Goal: Use online tool/utility: Utilize a website feature to perform a specific function

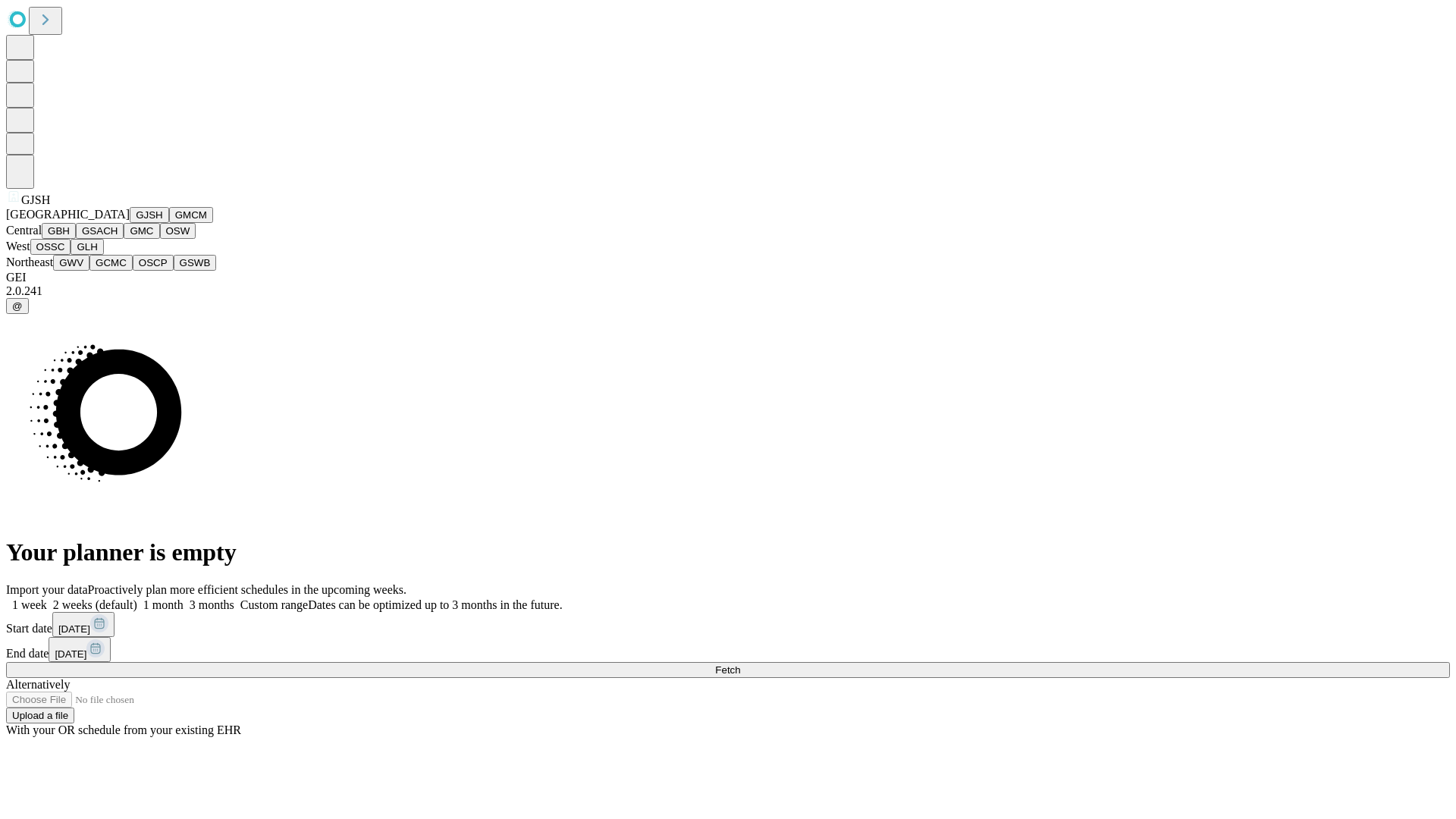
click at [130, 223] on button "GJSH" at bounding box center [150, 214] width 40 height 16
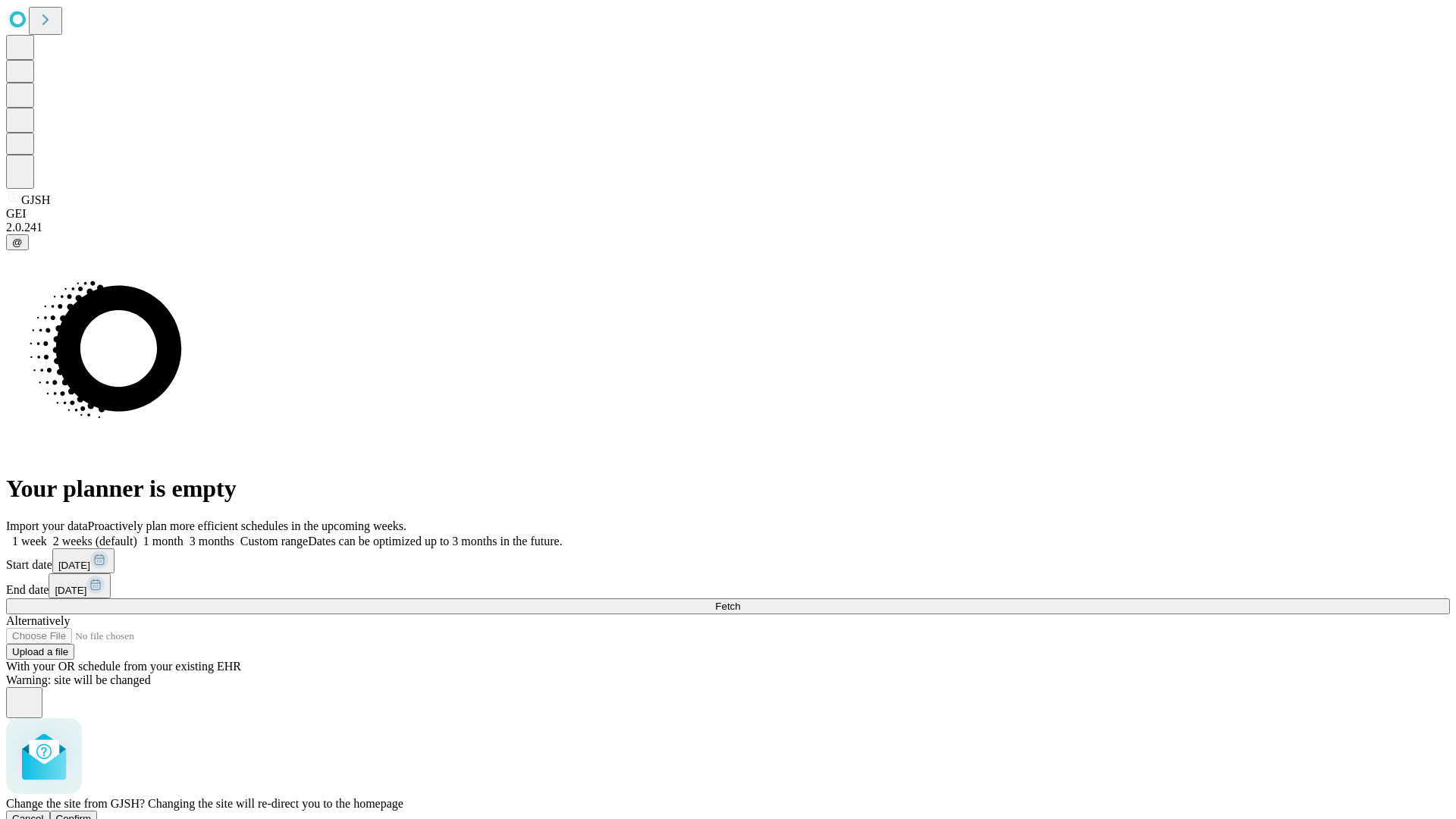
click at [92, 813] on span "Confirm" at bounding box center [73, 818] width 35 height 11
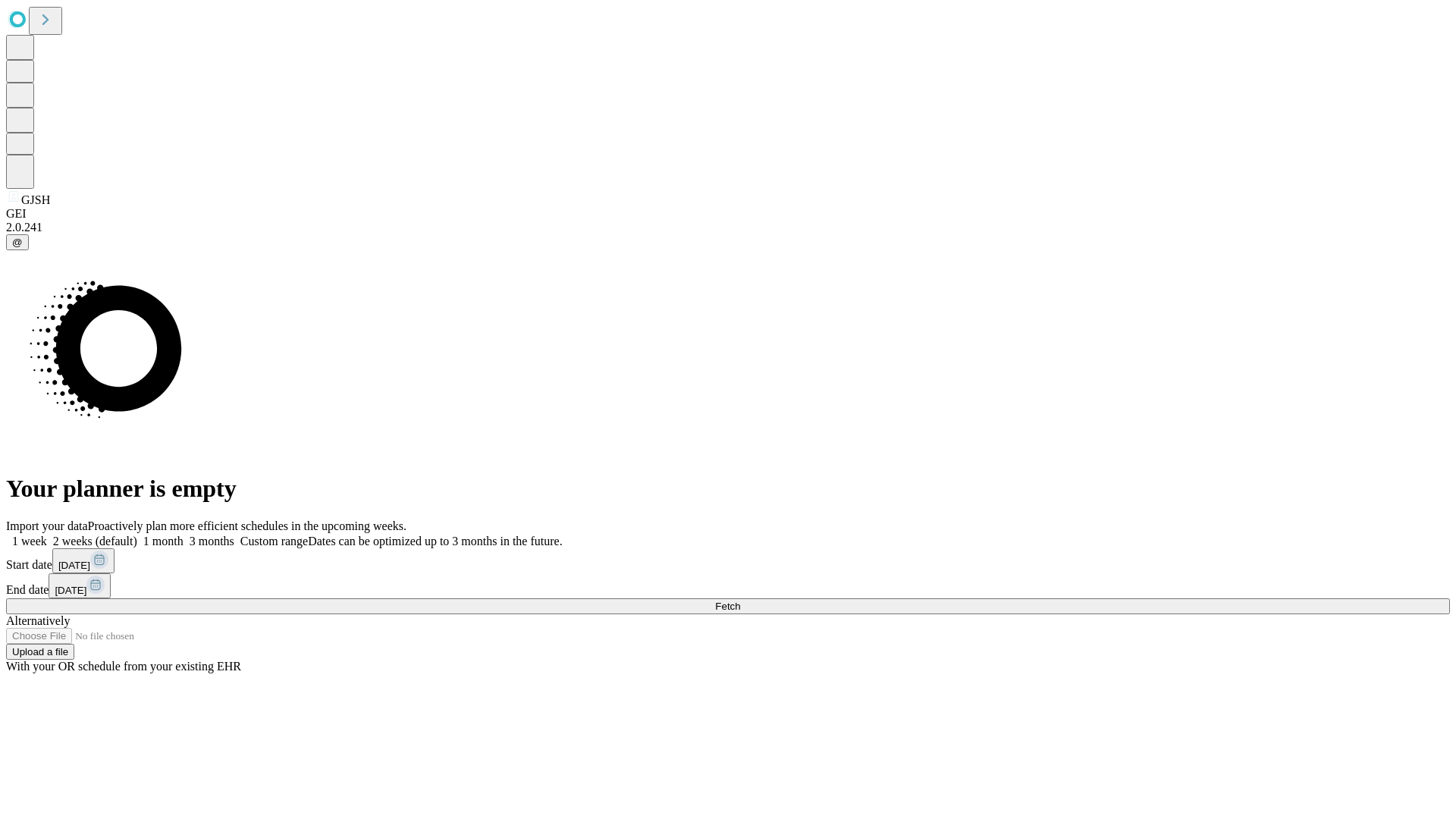
click at [47, 535] on label "1 week" at bounding box center [27, 541] width 41 height 13
click at [740, 601] on span "Fetch" at bounding box center [728, 606] width 25 height 11
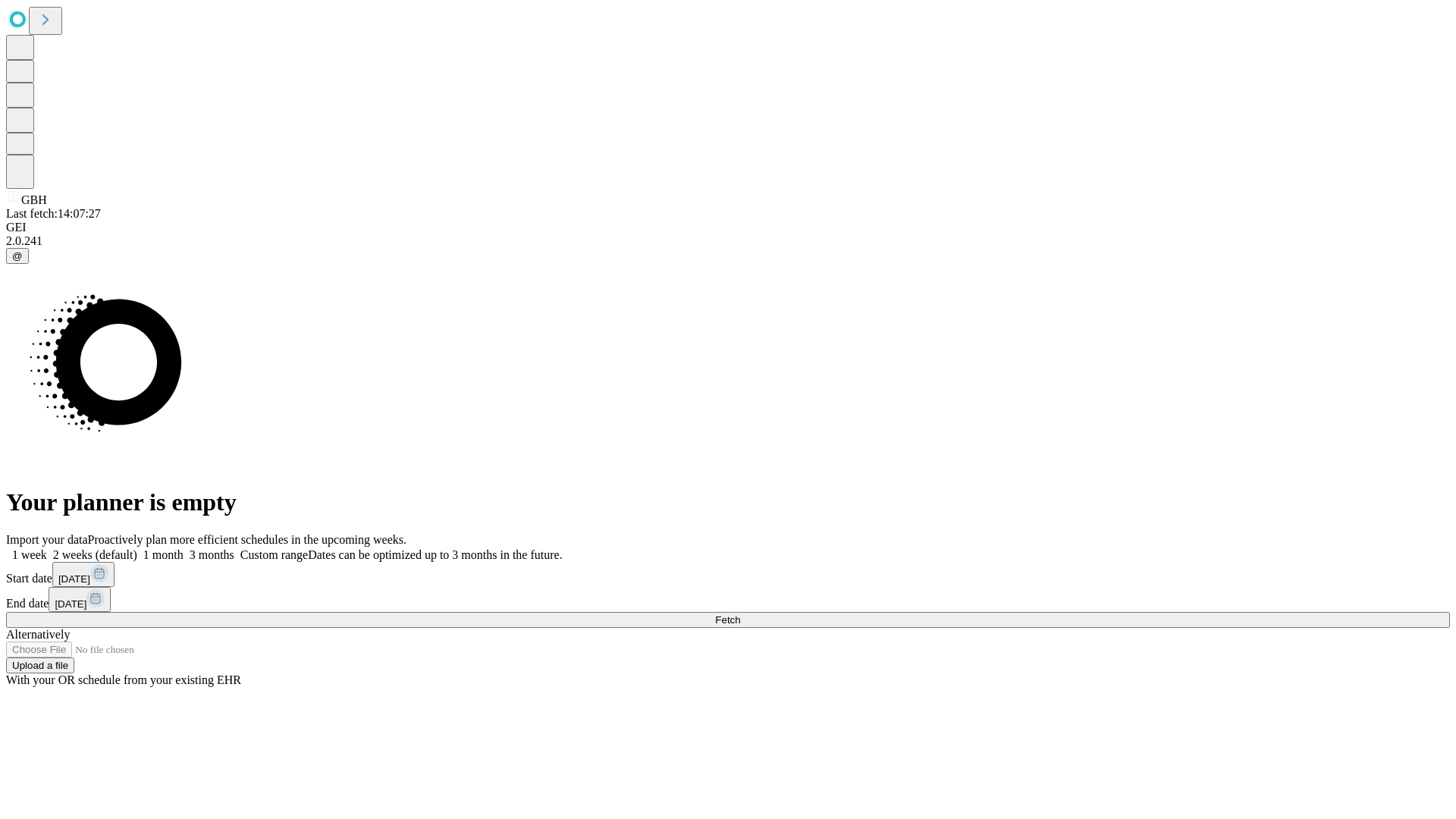
click at [47, 549] on label "1 week" at bounding box center [27, 555] width 41 height 13
click at [740, 614] on span "Fetch" at bounding box center [728, 619] width 25 height 11
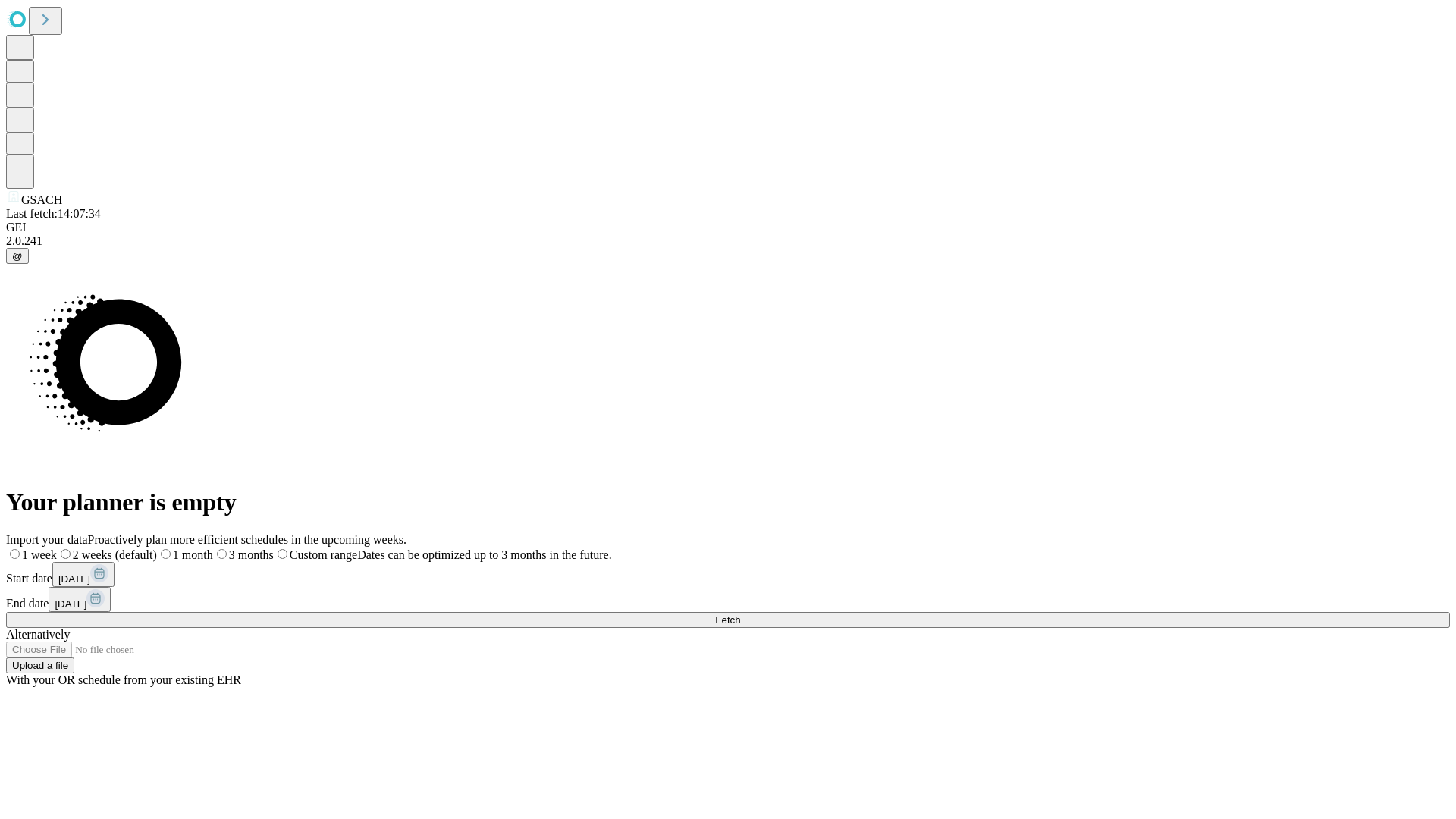
click at [57, 549] on label "1 week" at bounding box center [31, 555] width 51 height 13
click at [740, 614] on span "Fetch" at bounding box center [728, 619] width 25 height 11
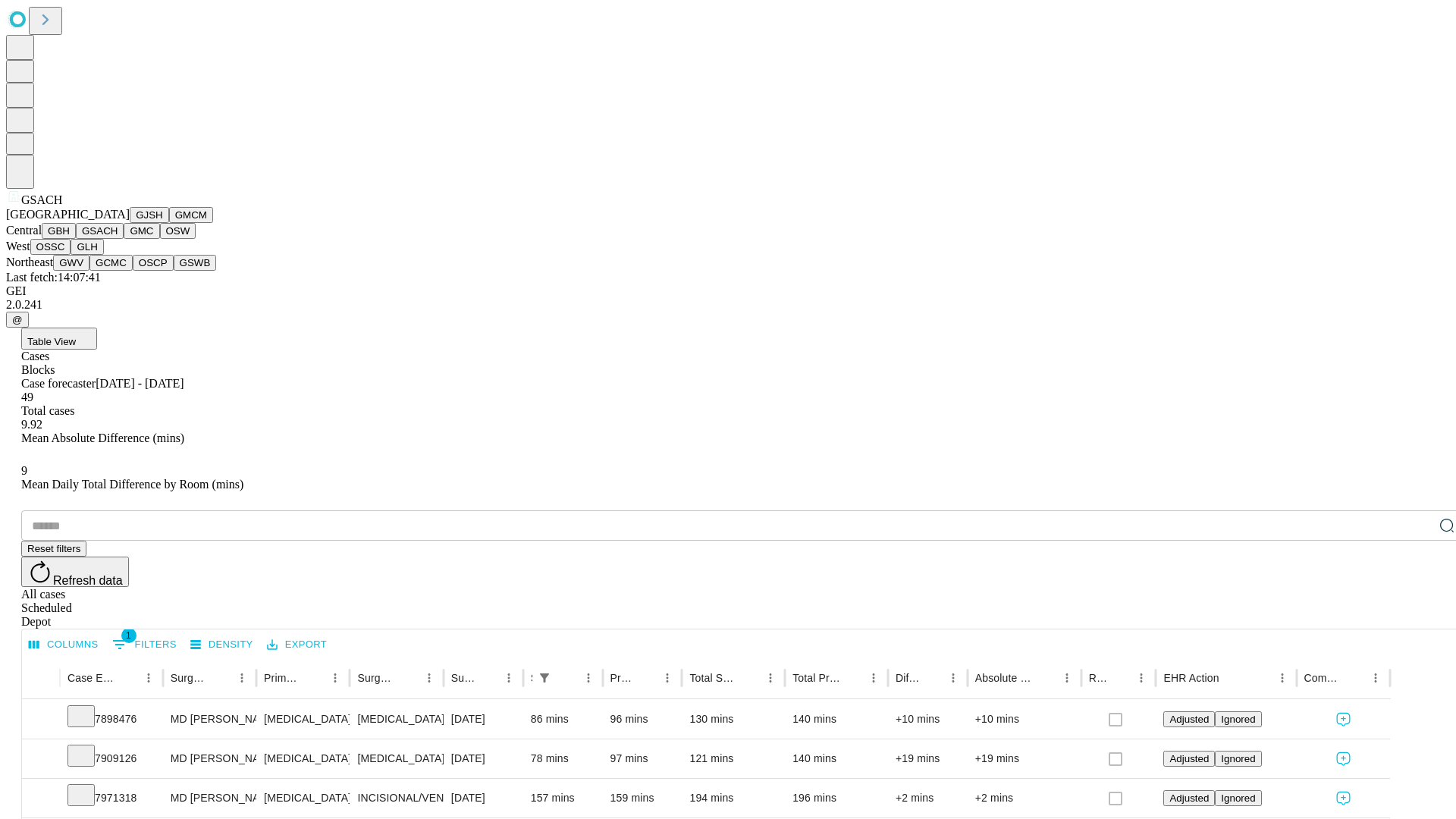
click at [124, 239] on button "GMC" at bounding box center [141, 231] width 35 height 16
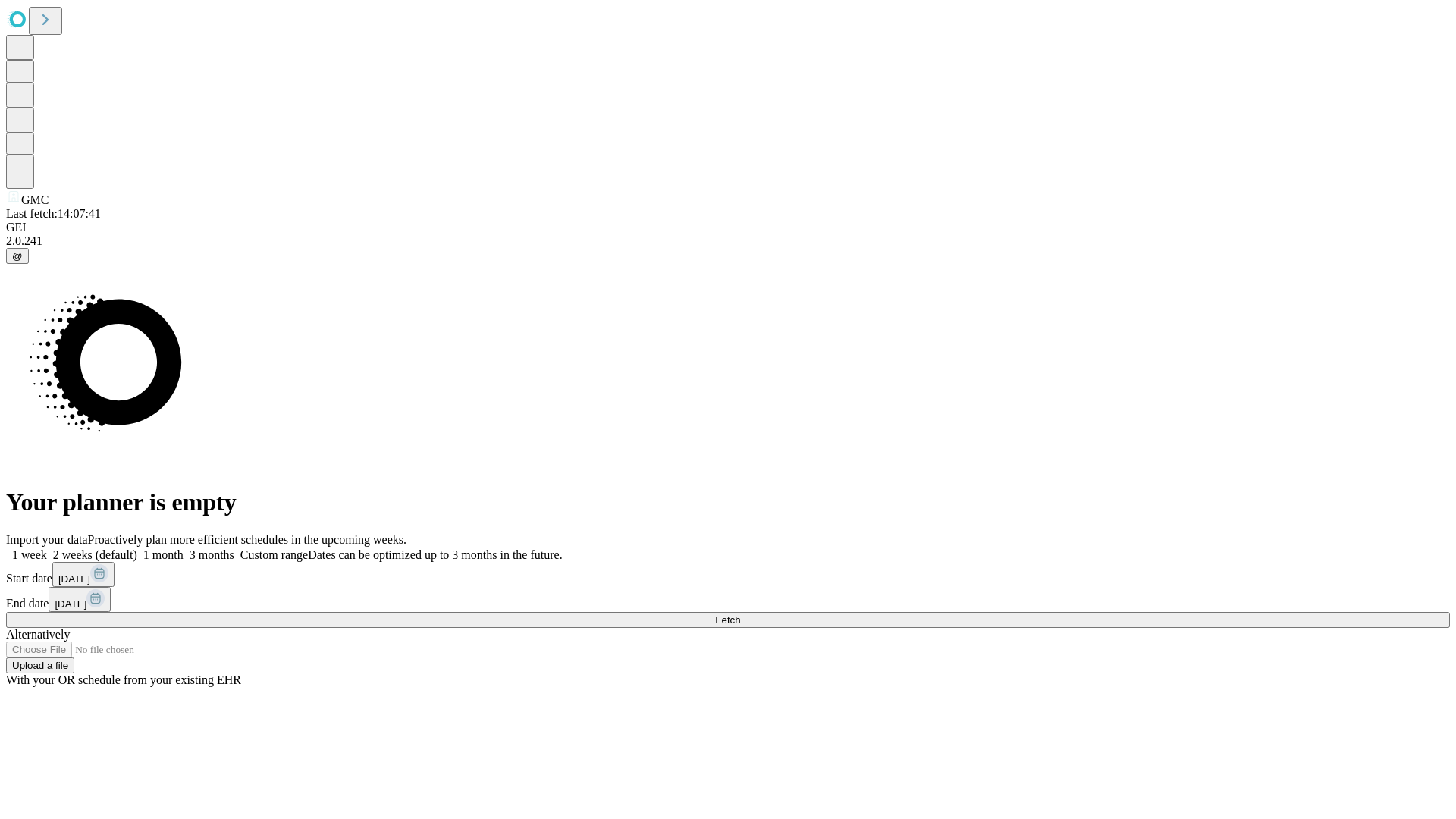
click at [47, 549] on label "1 week" at bounding box center [27, 555] width 41 height 13
click at [740, 614] on span "Fetch" at bounding box center [728, 619] width 25 height 11
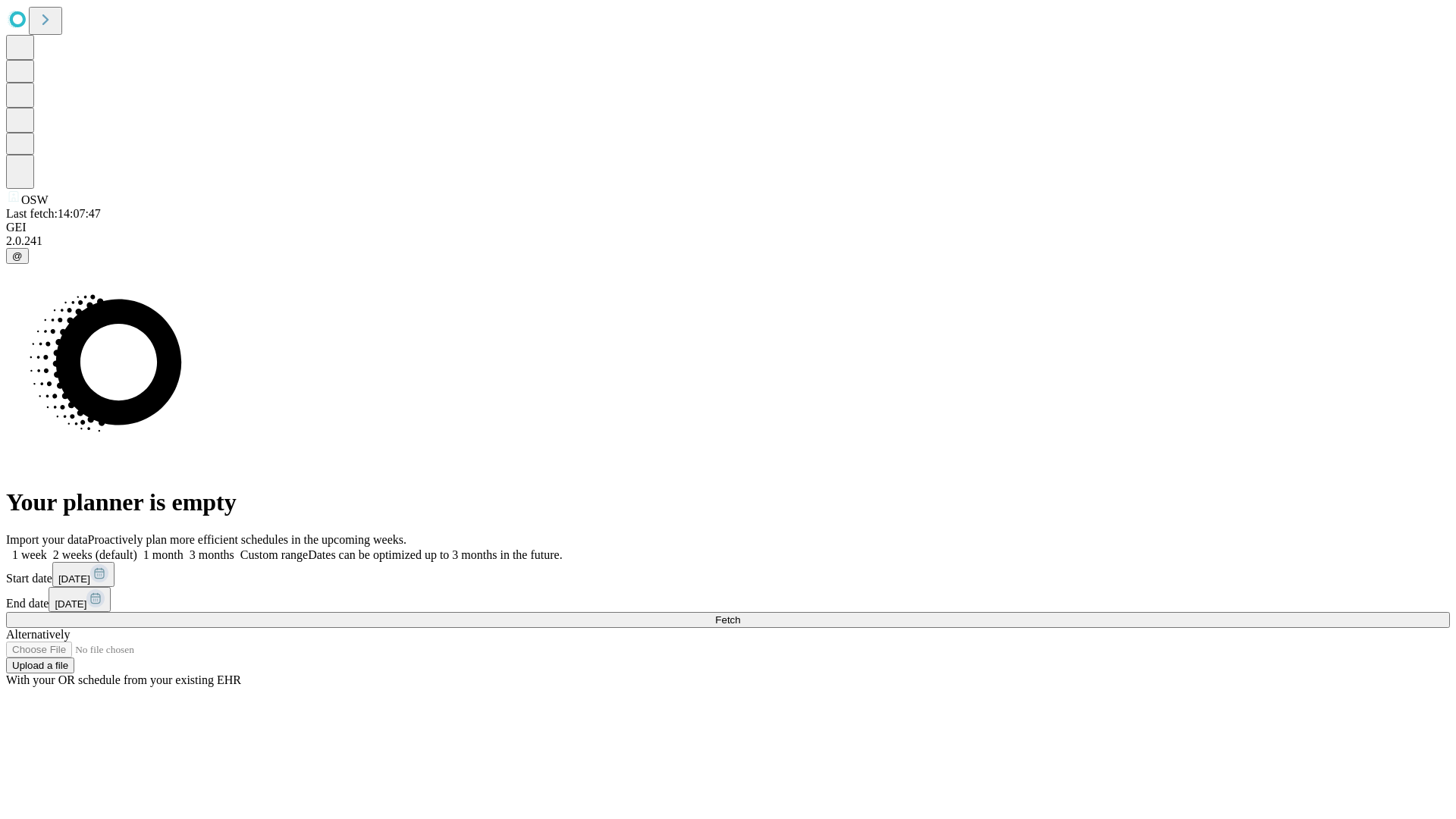
click at [47, 549] on label "1 week" at bounding box center [27, 555] width 41 height 13
click at [740, 614] on span "Fetch" at bounding box center [728, 619] width 25 height 11
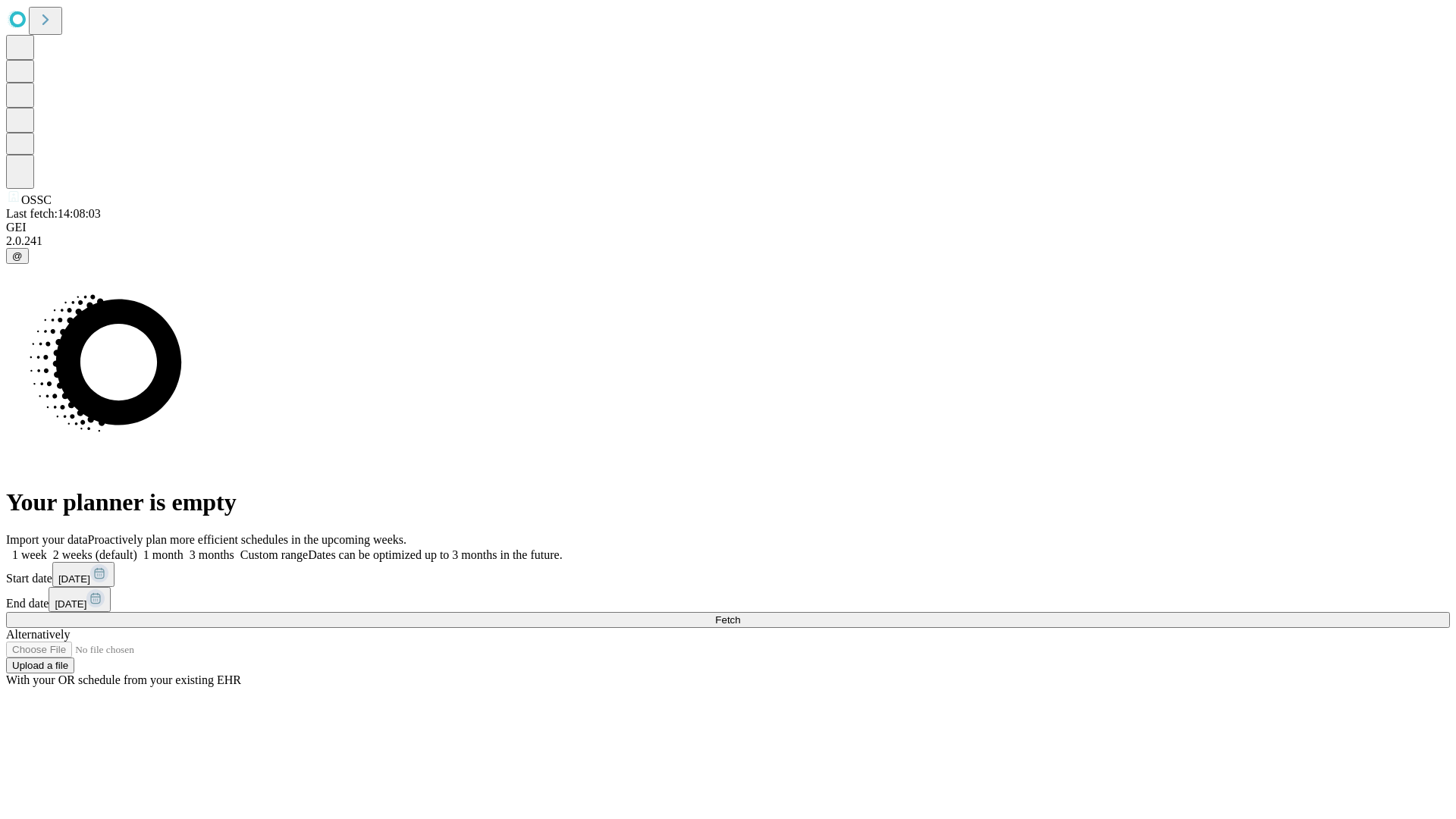
click at [47, 549] on label "1 week" at bounding box center [27, 555] width 41 height 13
click at [740, 614] on span "Fetch" at bounding box center [728, 619] width 25 height 11
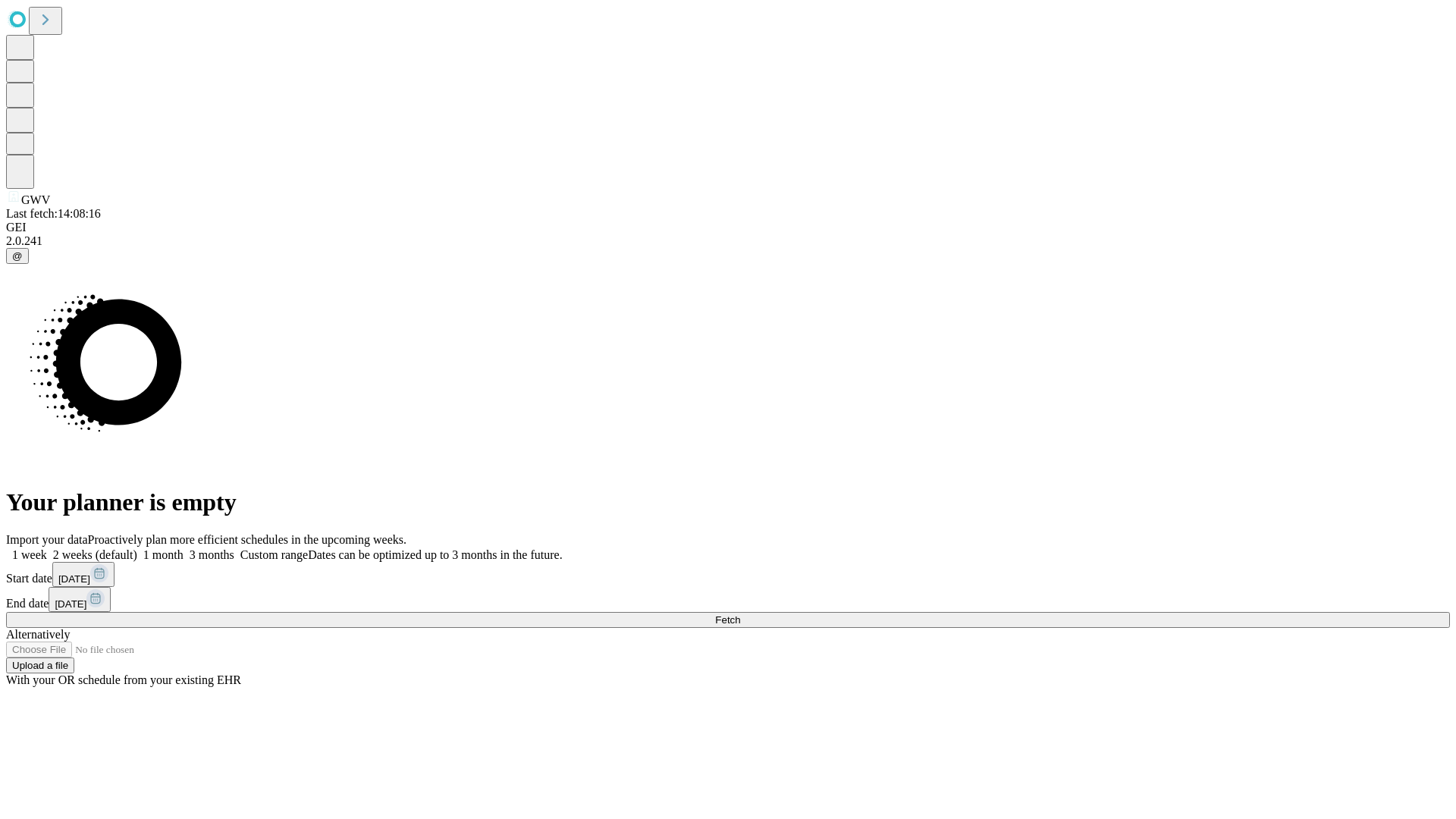
click at [740, 614] on span "Fetch" at bounding box center [728, 619] width 25 height 11
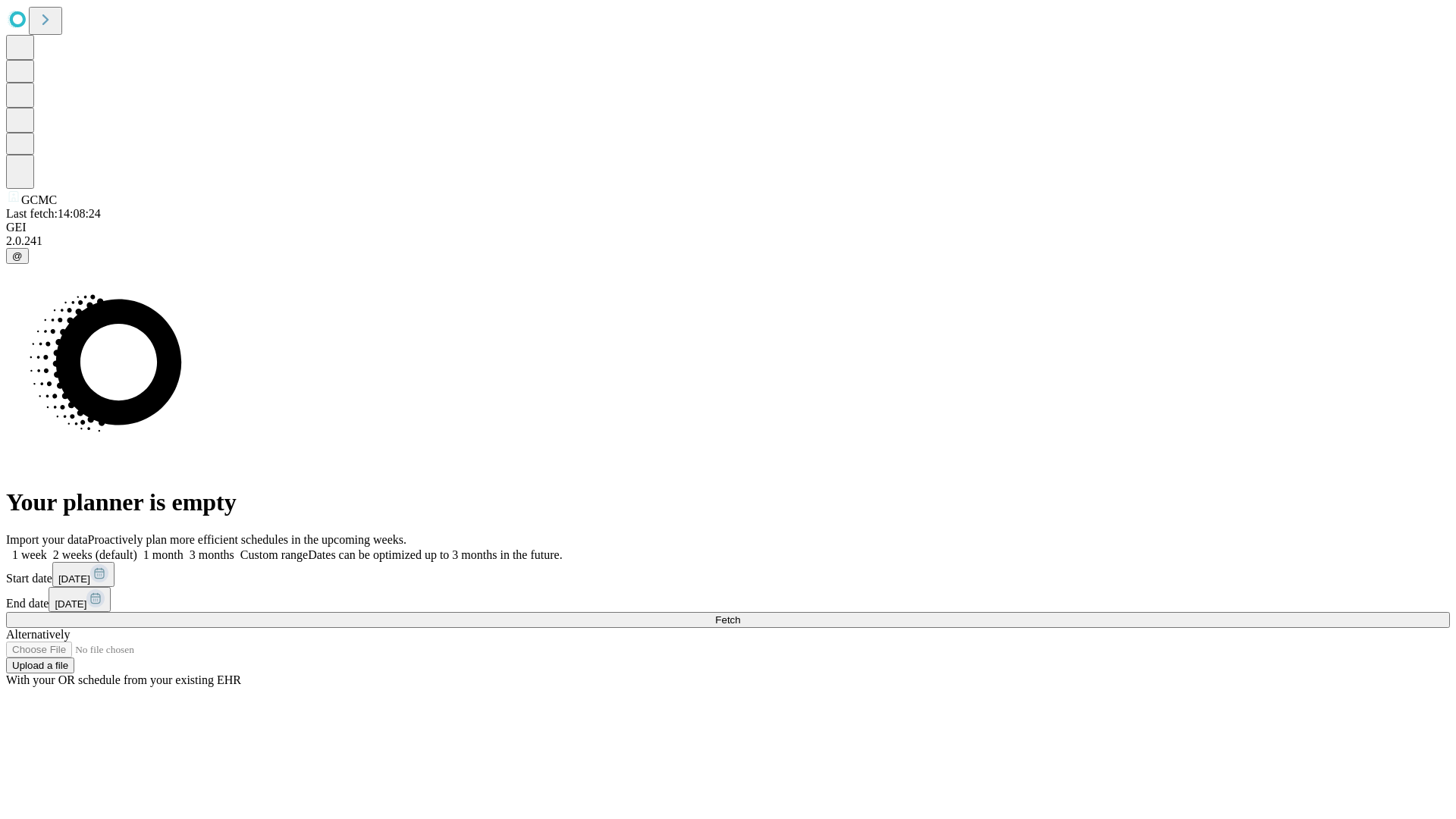
click at [47, 549] on label "1 week" at bounding box center [27, 555] width 41 height 13
click at [740, 614] on span "Fetch" at bounding box center [728, 619] width 25 height 11
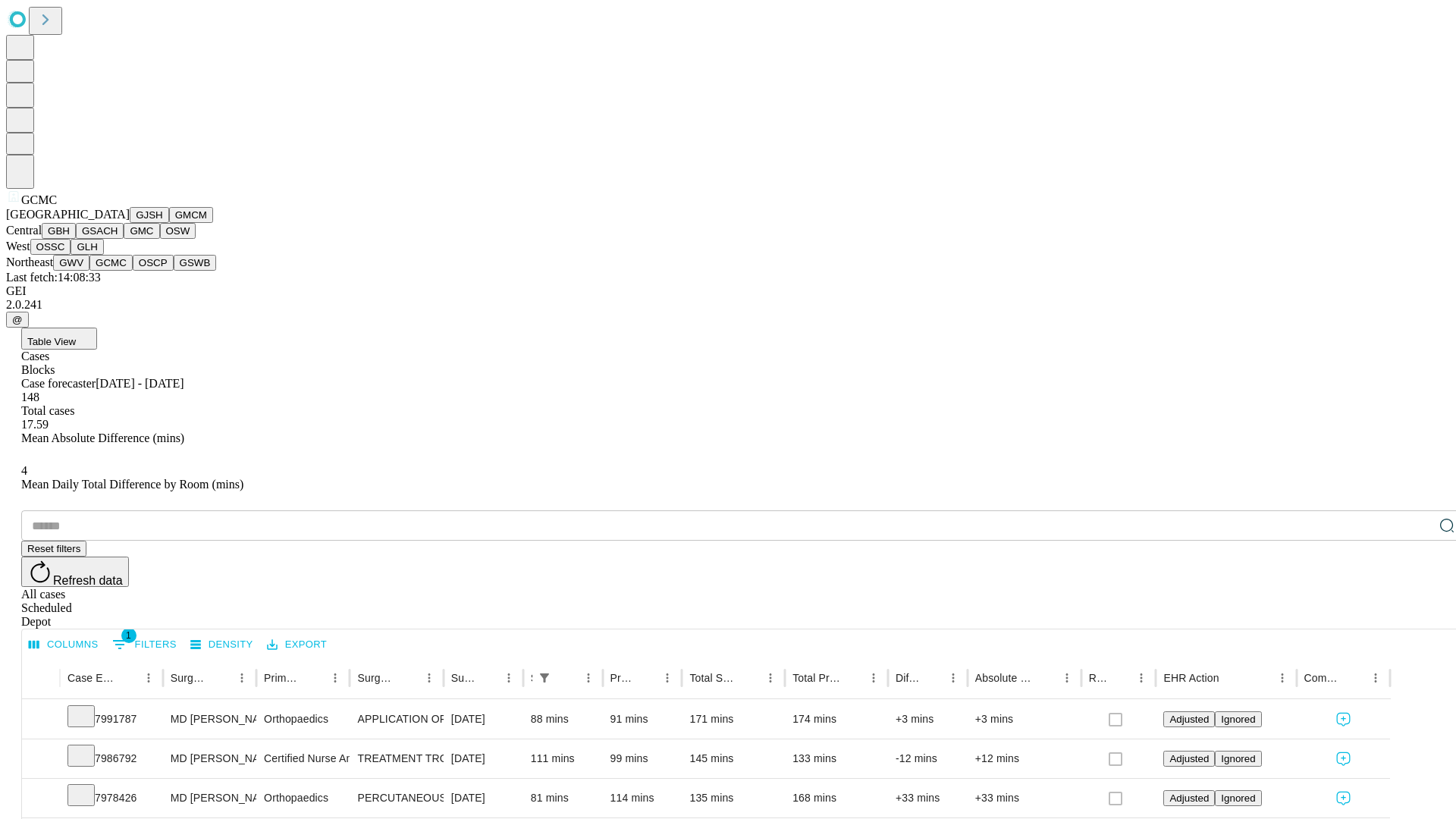
click at [133, 270] on button "OSCP" at bounding box center [153, 263] width 41 height 16
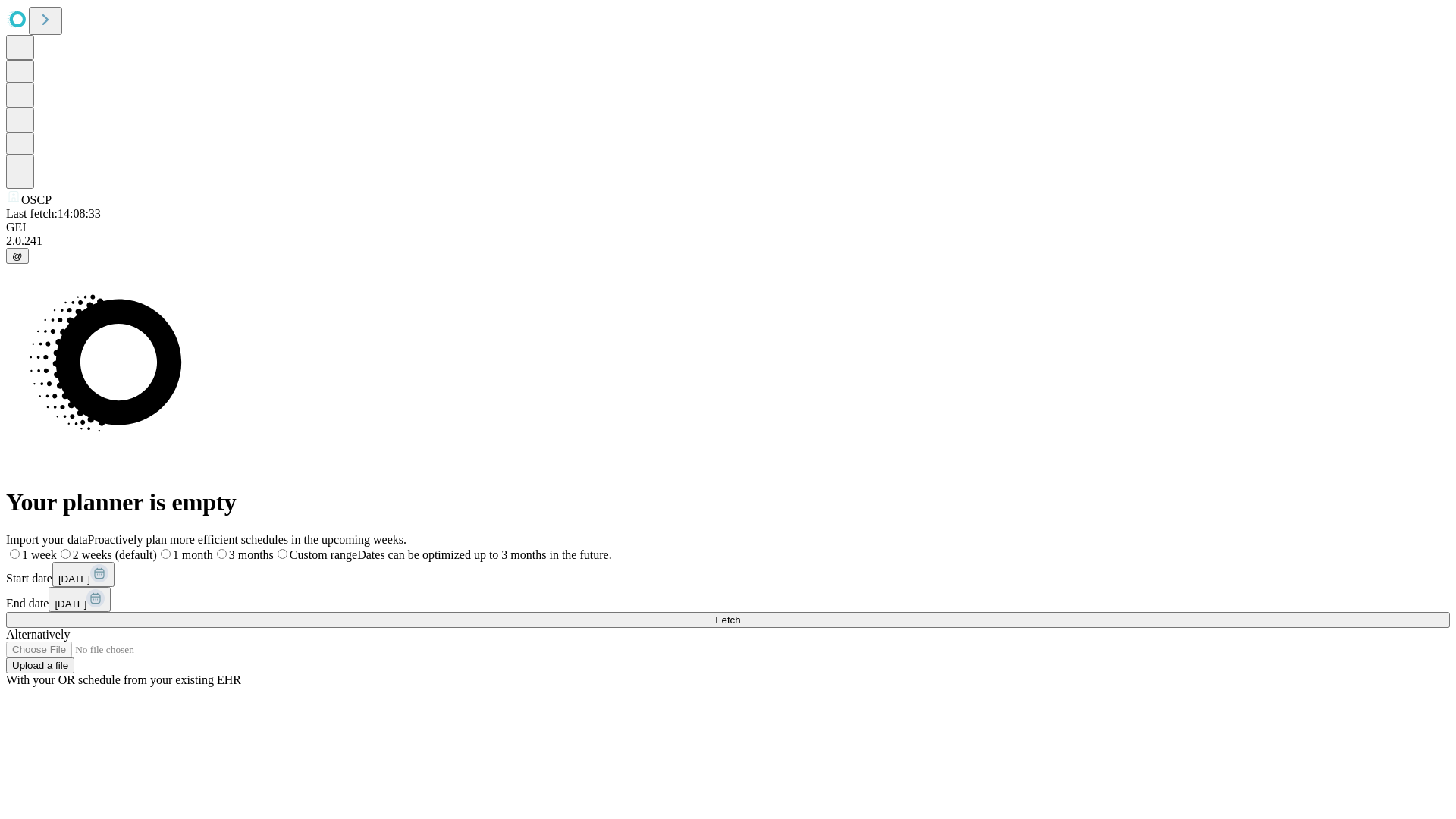
click at [740, 614] on span "Fetch" at bounding box center [728, 619] width 25 height 11
